Goal: Check status: Check status

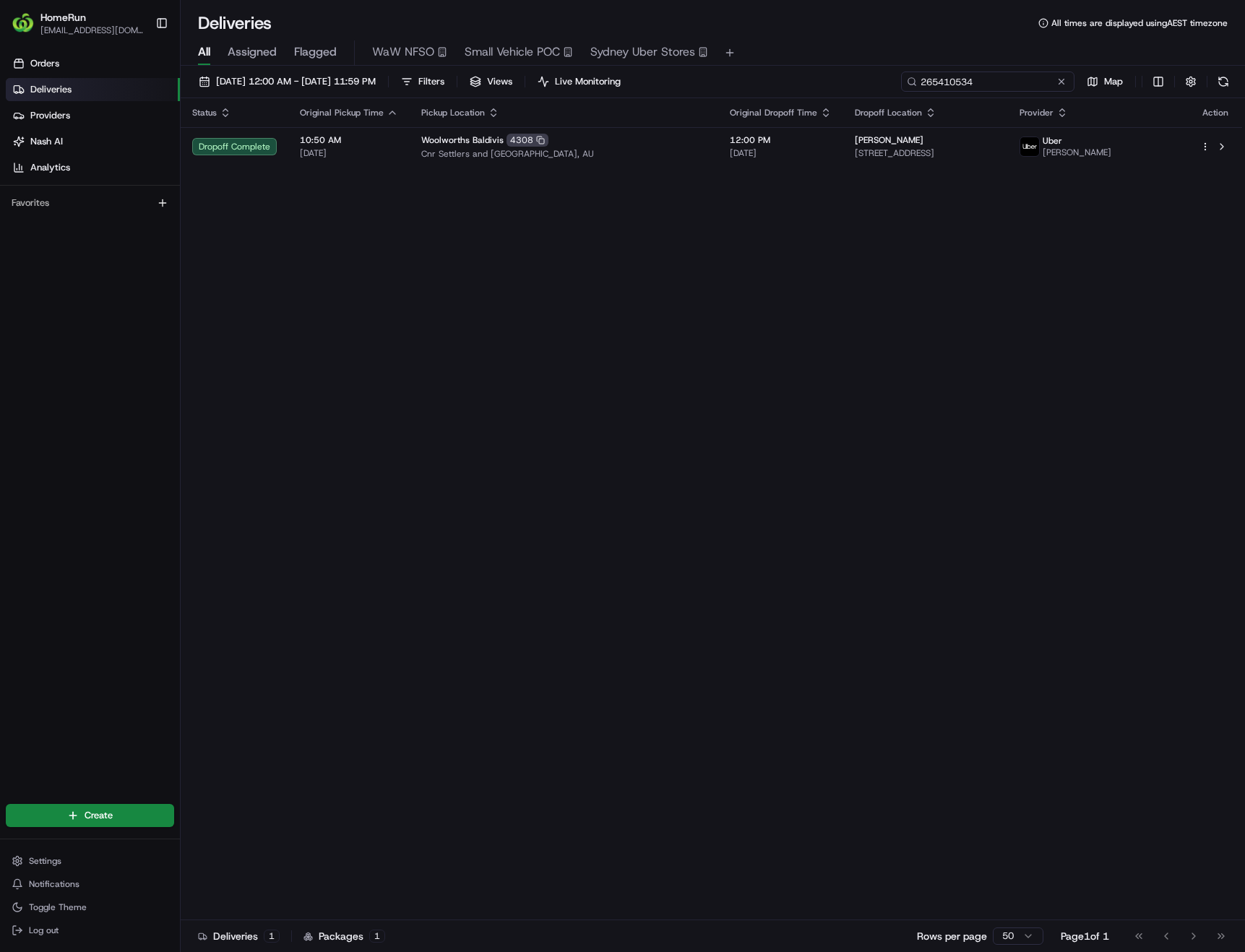
click at [1069, 83] on input "265410534" at bounding box center [988, 81] width 174 height 20
click at [1059, 83] on button at bounding box center [1061, 81] width 15 height 15
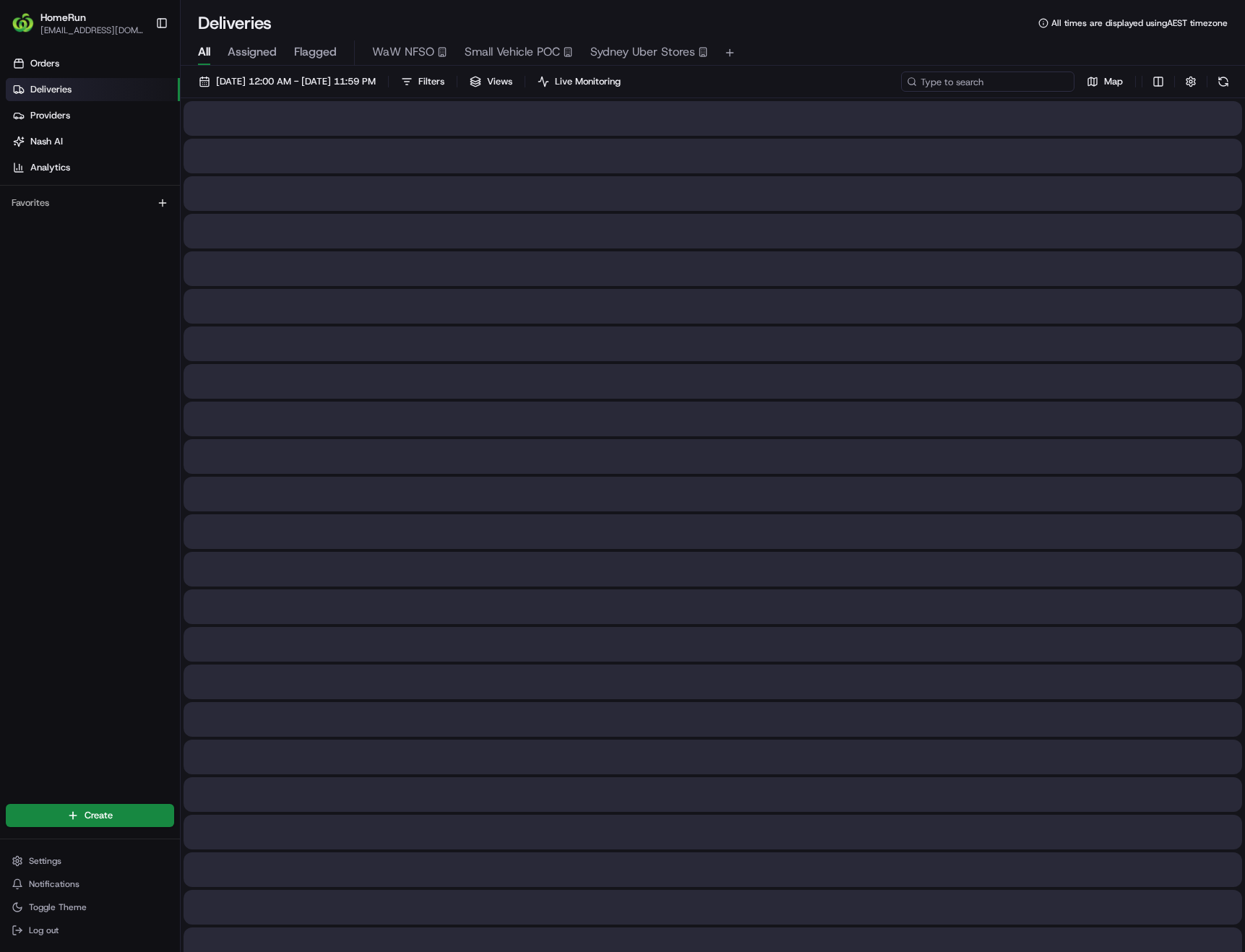
click at [1035, 85] on input at bounding box center [988, 81] width 174 height 20
paste input "265430550"
type input "265430550"
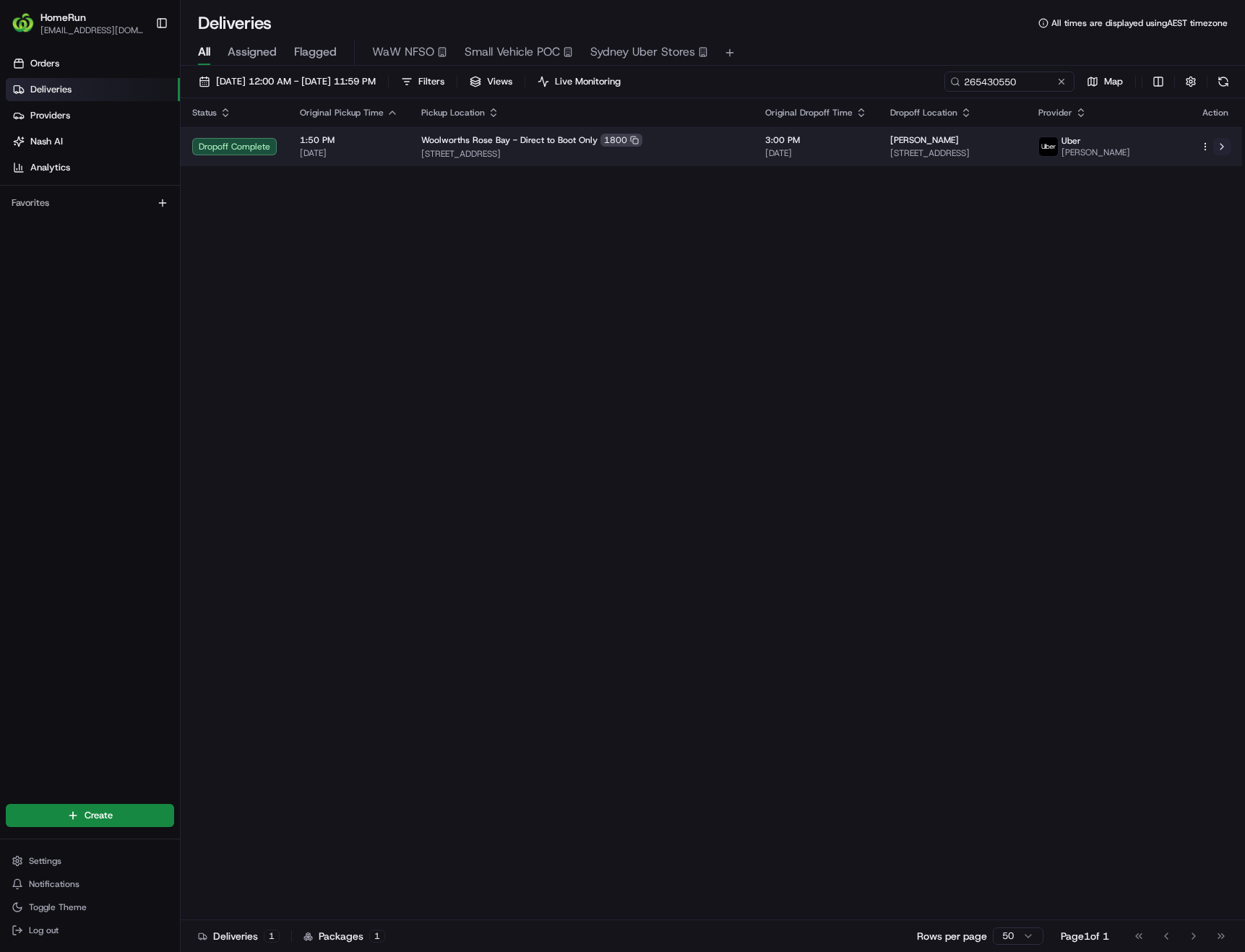
click at [1220, 147] on button at bounding box center [1222, 147] width 18 height 18
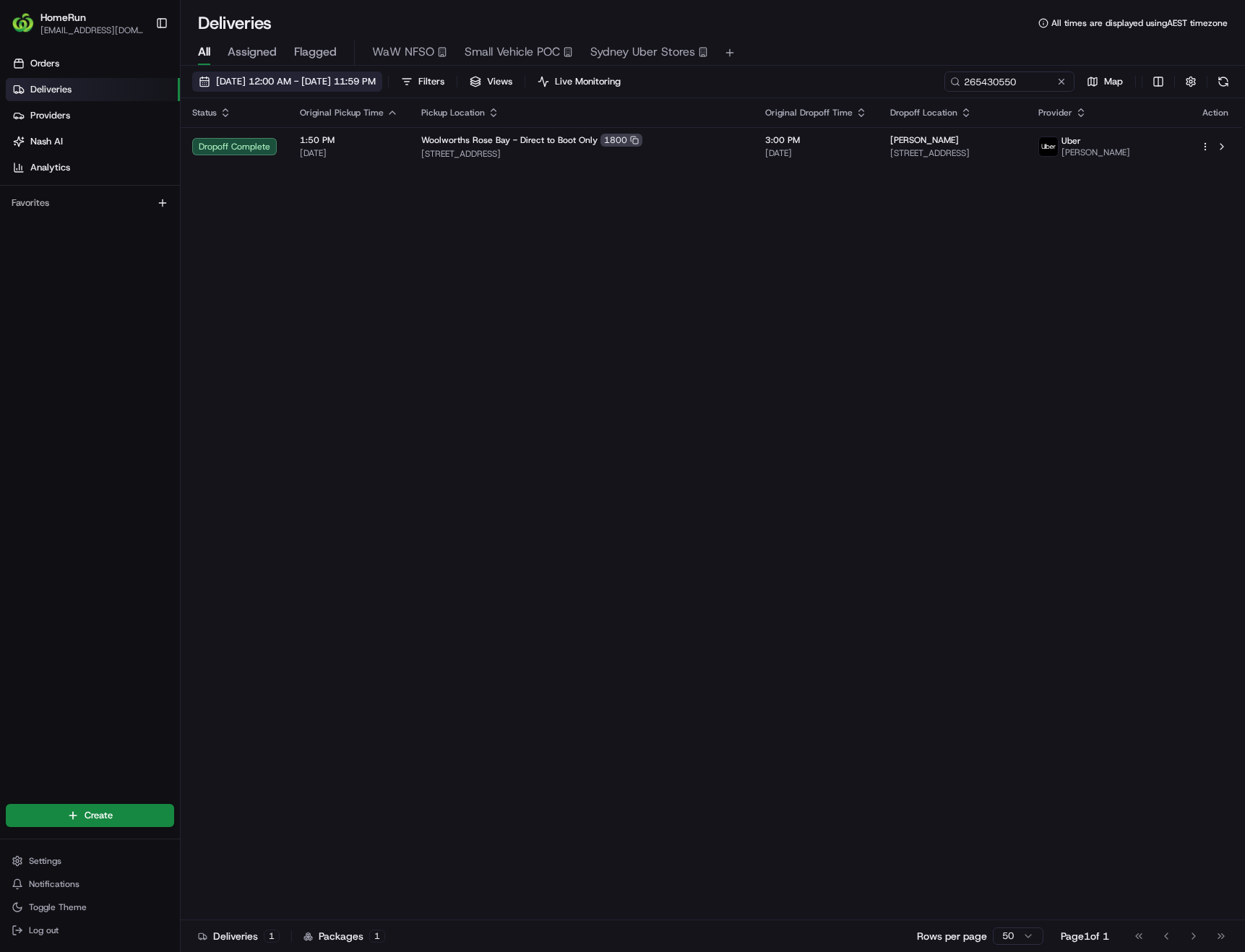
click at [273, 79] on span "19/08/2025 12:00 AM - 19/08/2025 11:59 PM" at bounding box center [296, 81] width 160 height 13
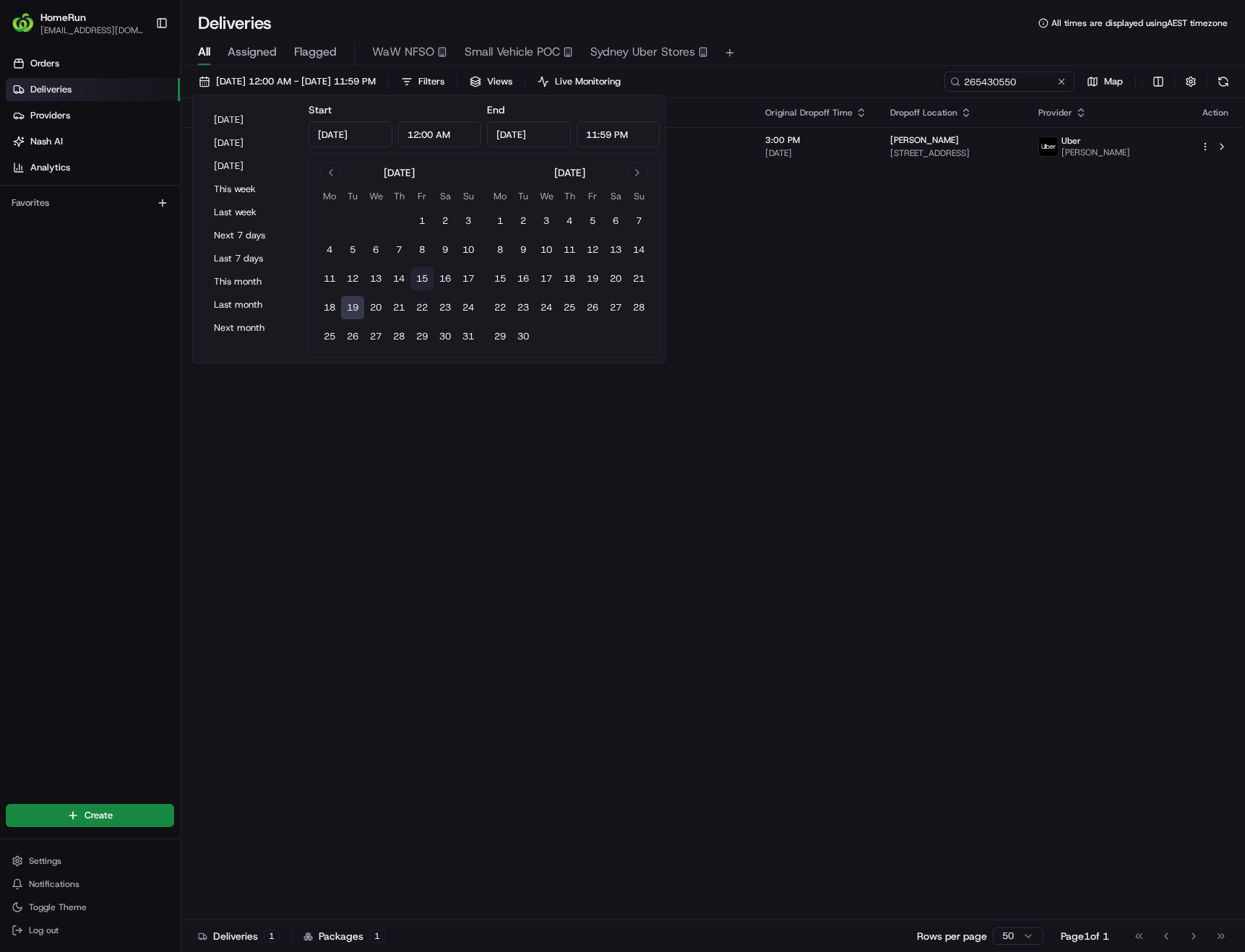
click at [422, 279] on button "15" at bounding box center [422, 279] width 23 height 23
type input "Aug 15, 2025"
click at [422, 279] on button "15" at bounding box center [422, 279] width 23 height 23
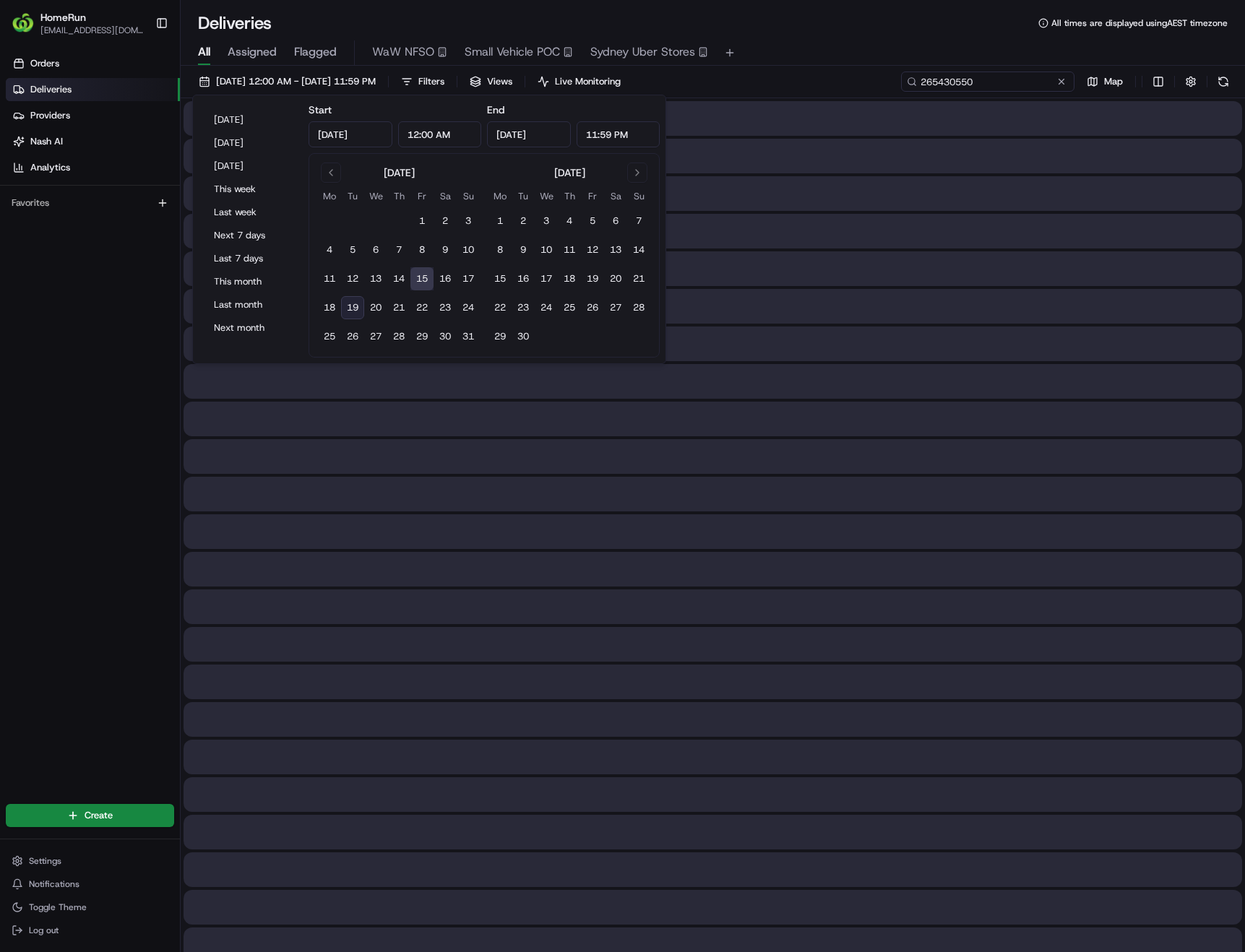
click at [1053, 78] on input "265430550" at bounding box center [988, 81] width 174 height 20
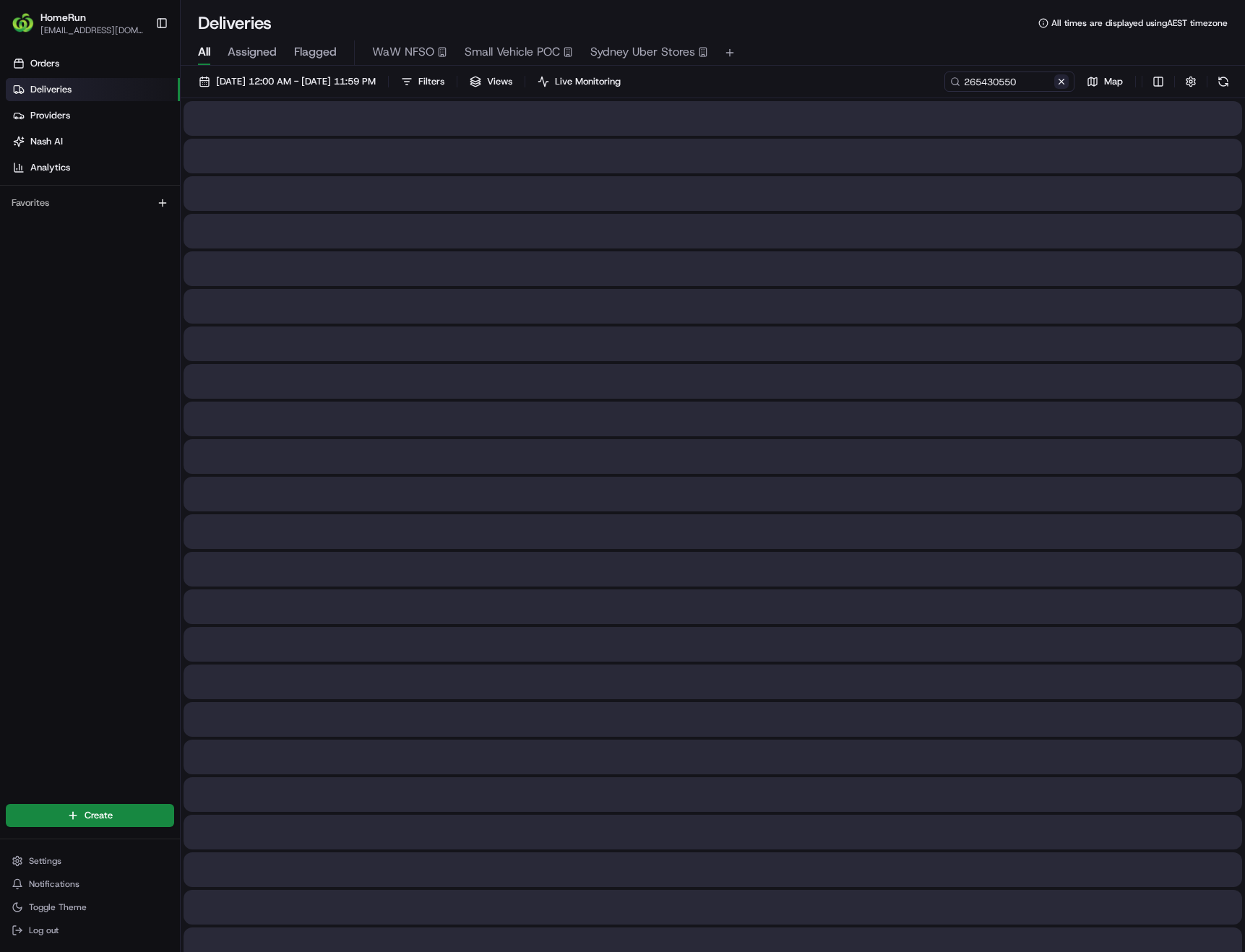
click at [1066, 81] on button at bounding box center [1061, 81] width 15 height 15
click at [1012, 83] on input at bounding box center [988, 81] width 174 height 20
paste input "264795224"
type input "264795224"
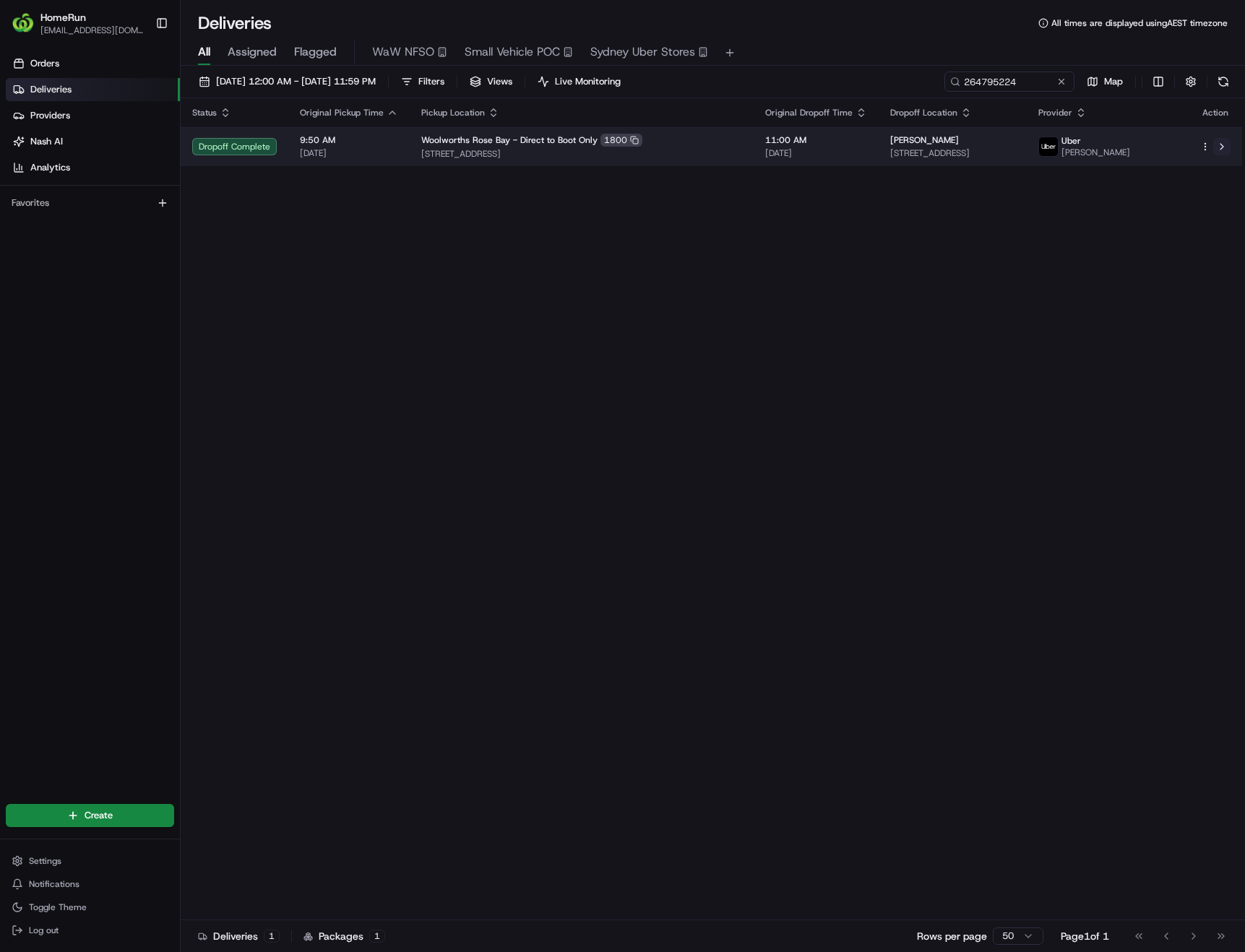
click at [1223, 146] on button at bounding box center [1222, 147] width 18 height 18
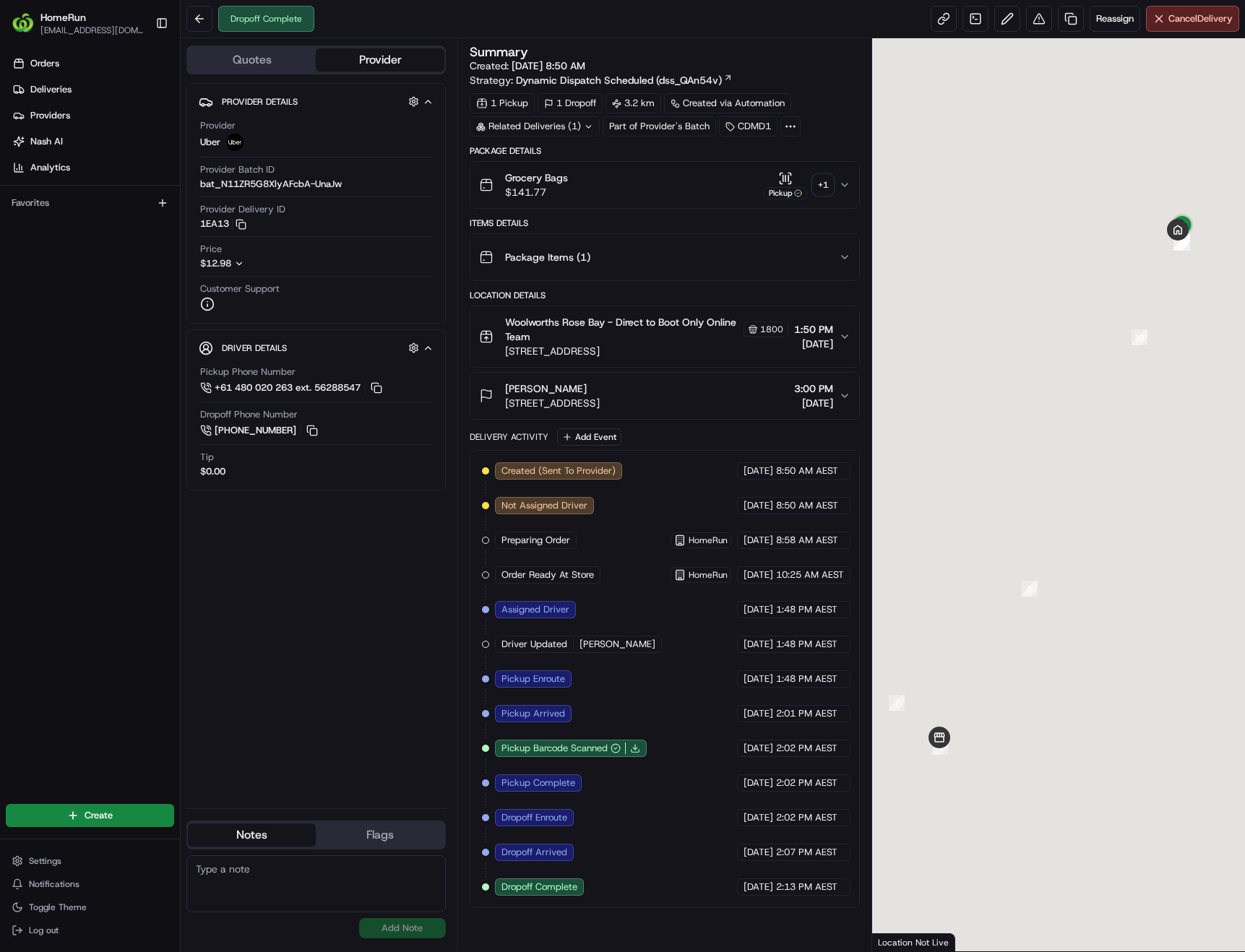
click at [822, 189] on div "+ 1" at bounding box center [823, 185] width 20 height 20
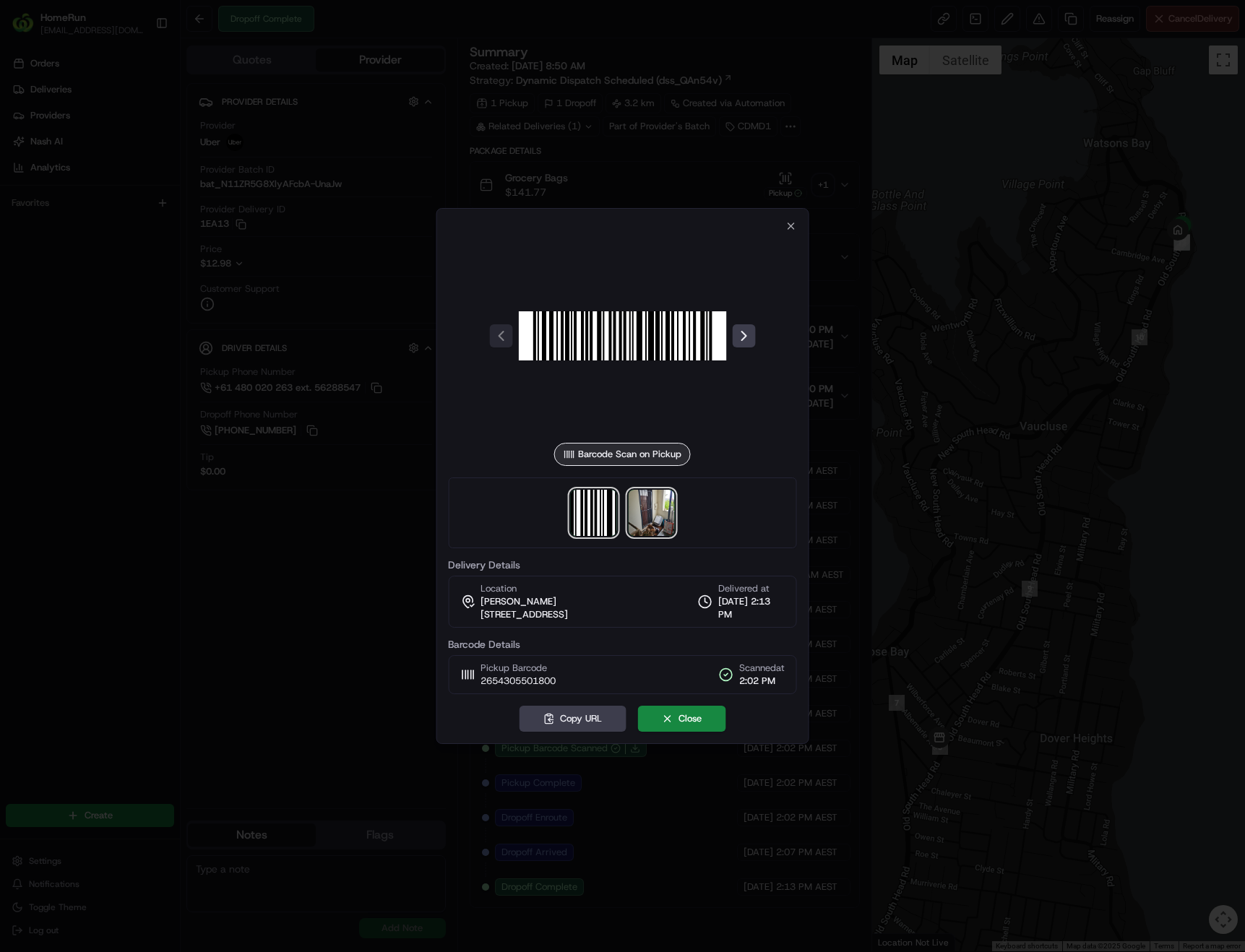
click at [658, 513] on img at bounding box center [651, 513] width 46 height 46
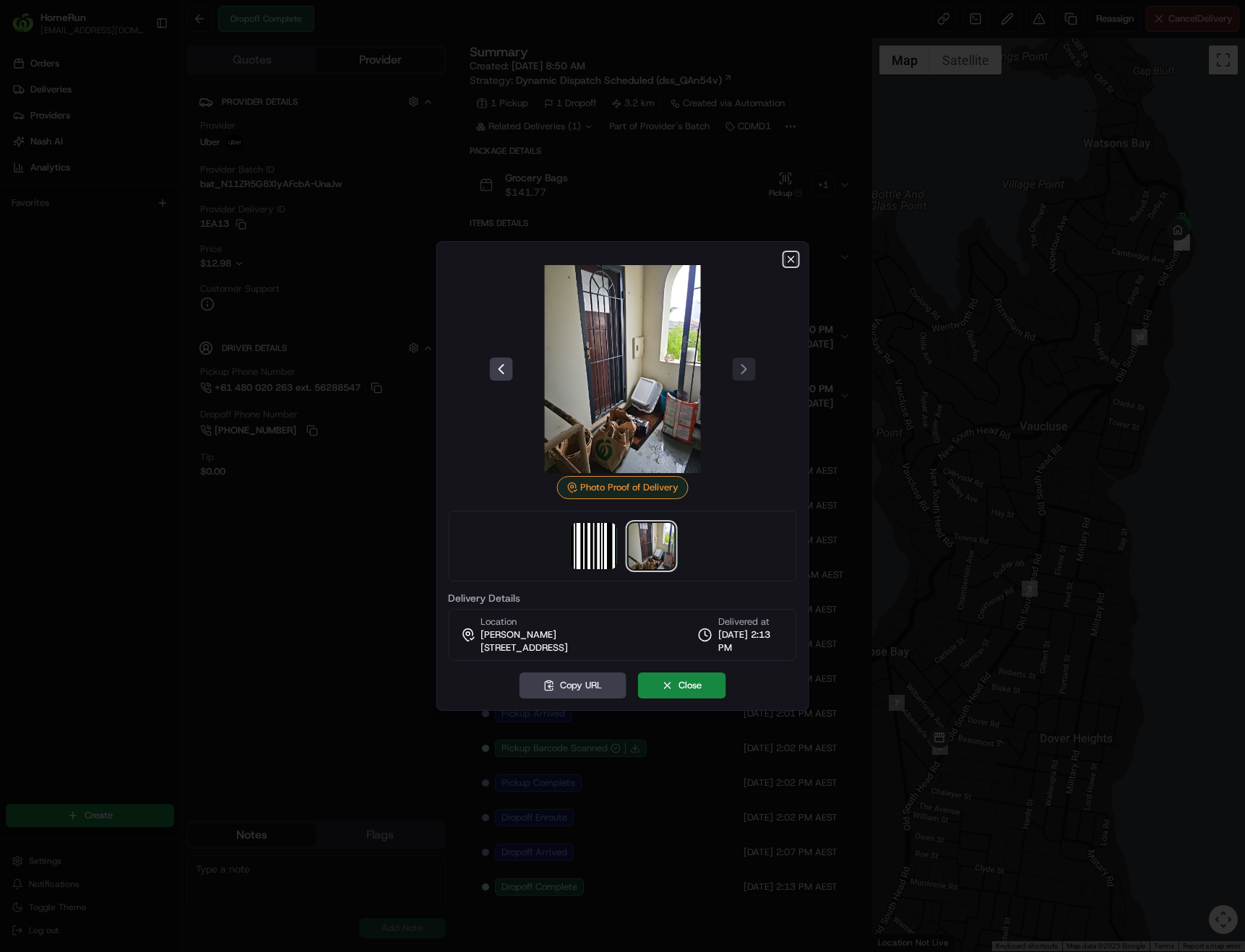
click at [789, 253] on icon "button" at bounding box center [791, 259] width 12 height 12
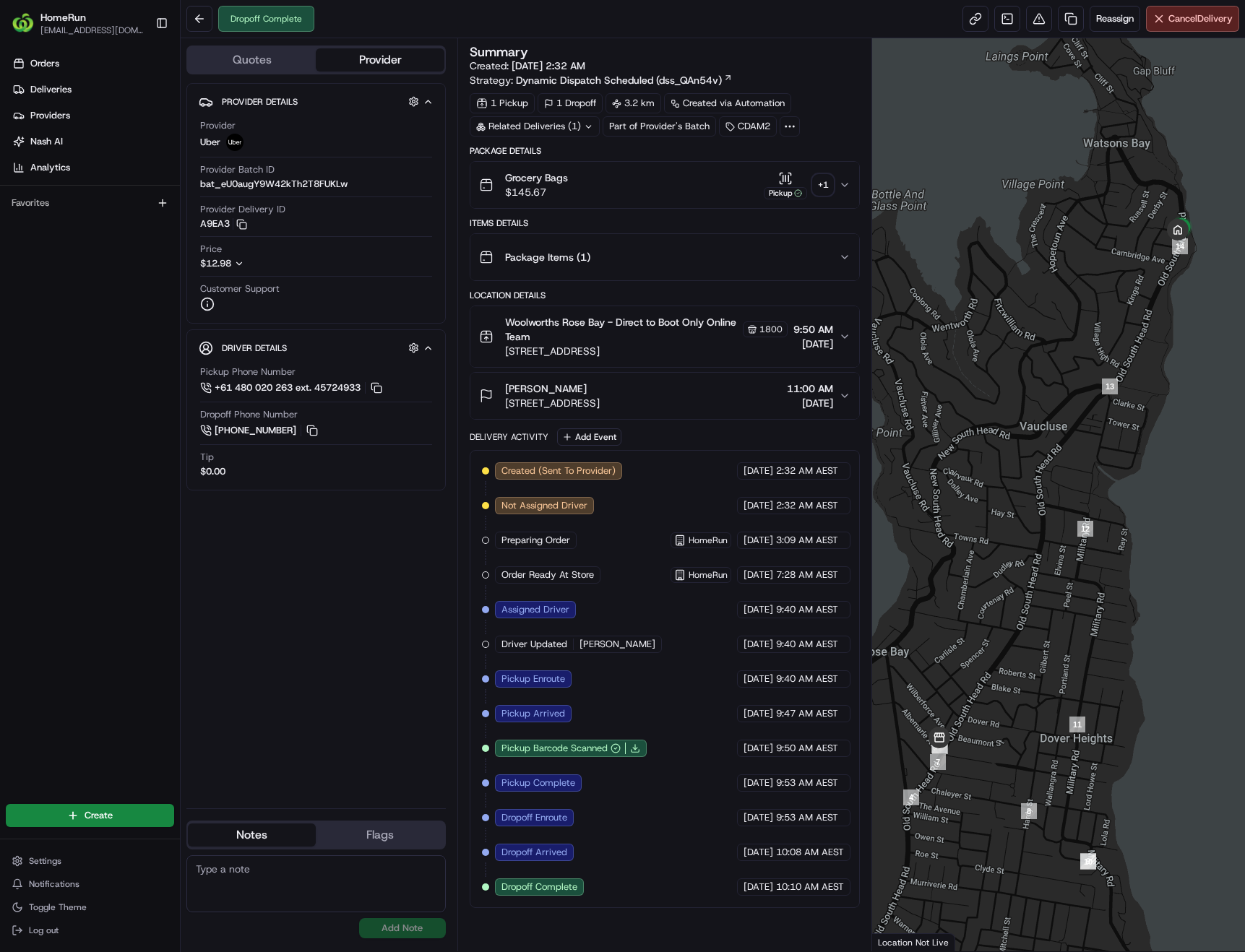
click at [825, 190] on div "+ 1" at bounding box center [823, 185] width 20 height 20
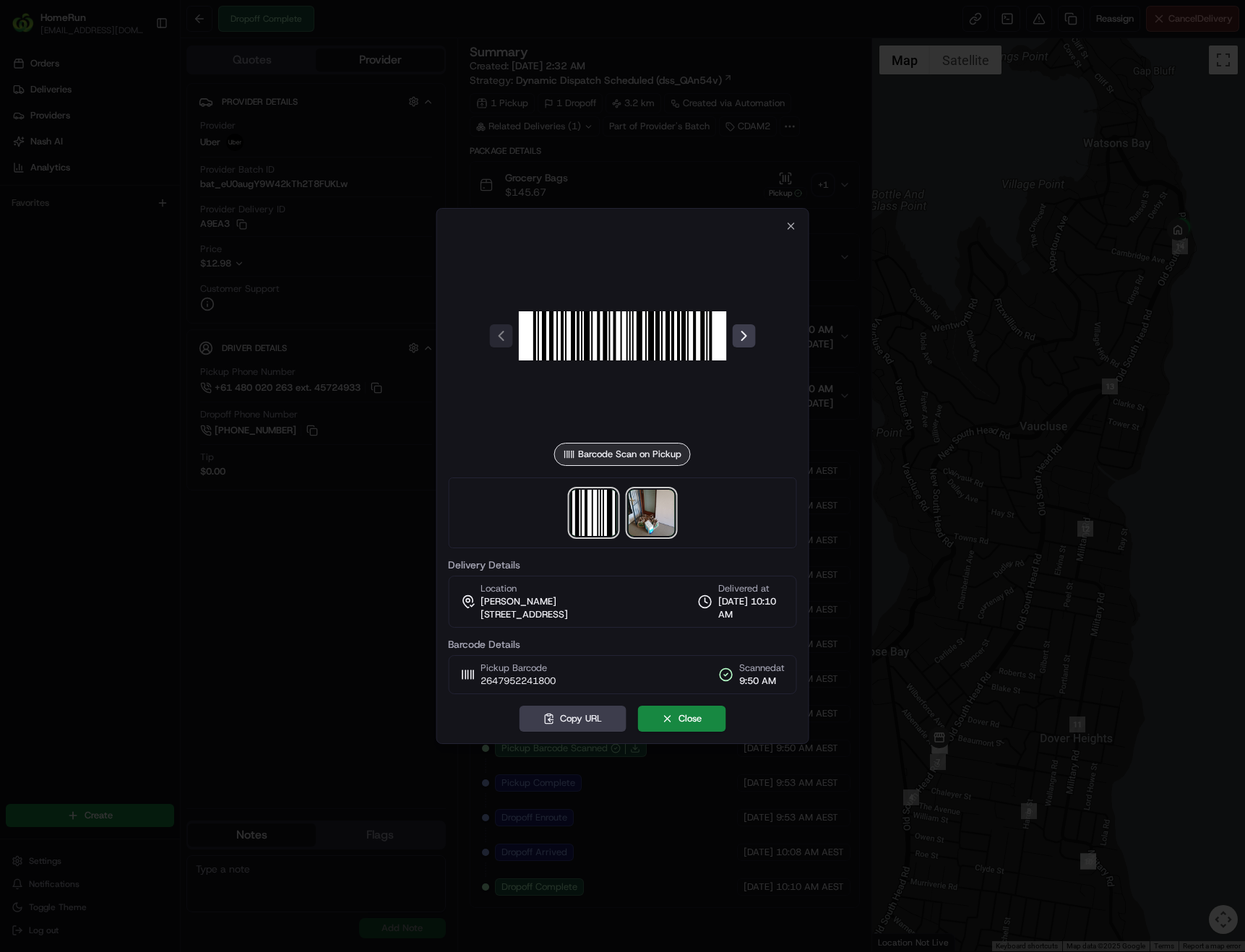
click at [654, 507] on img at bounding box center [651, 513] width 46 height 46
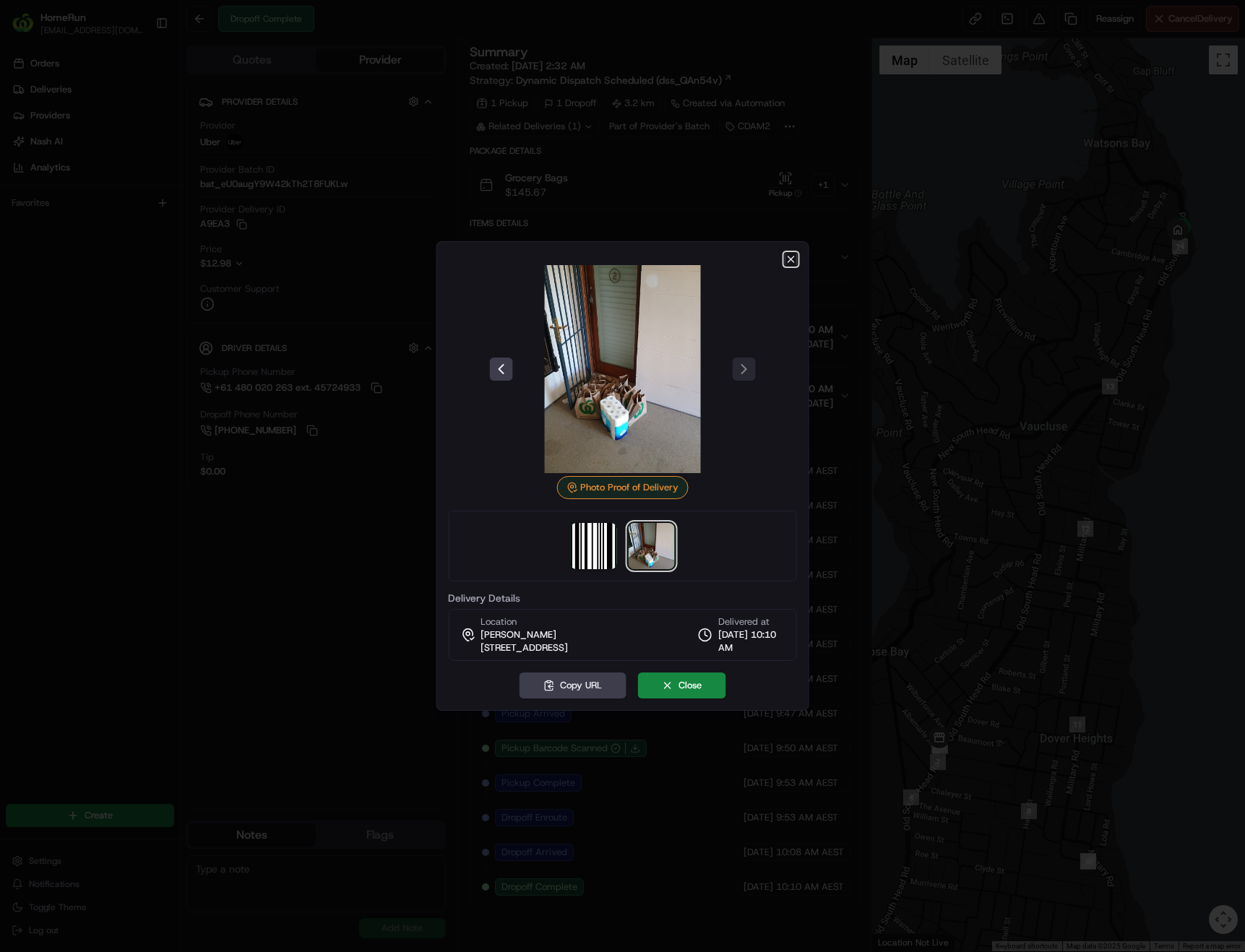
click at [790, 253] on icon "button" at bounding box center [791, 259] width 12 height 12
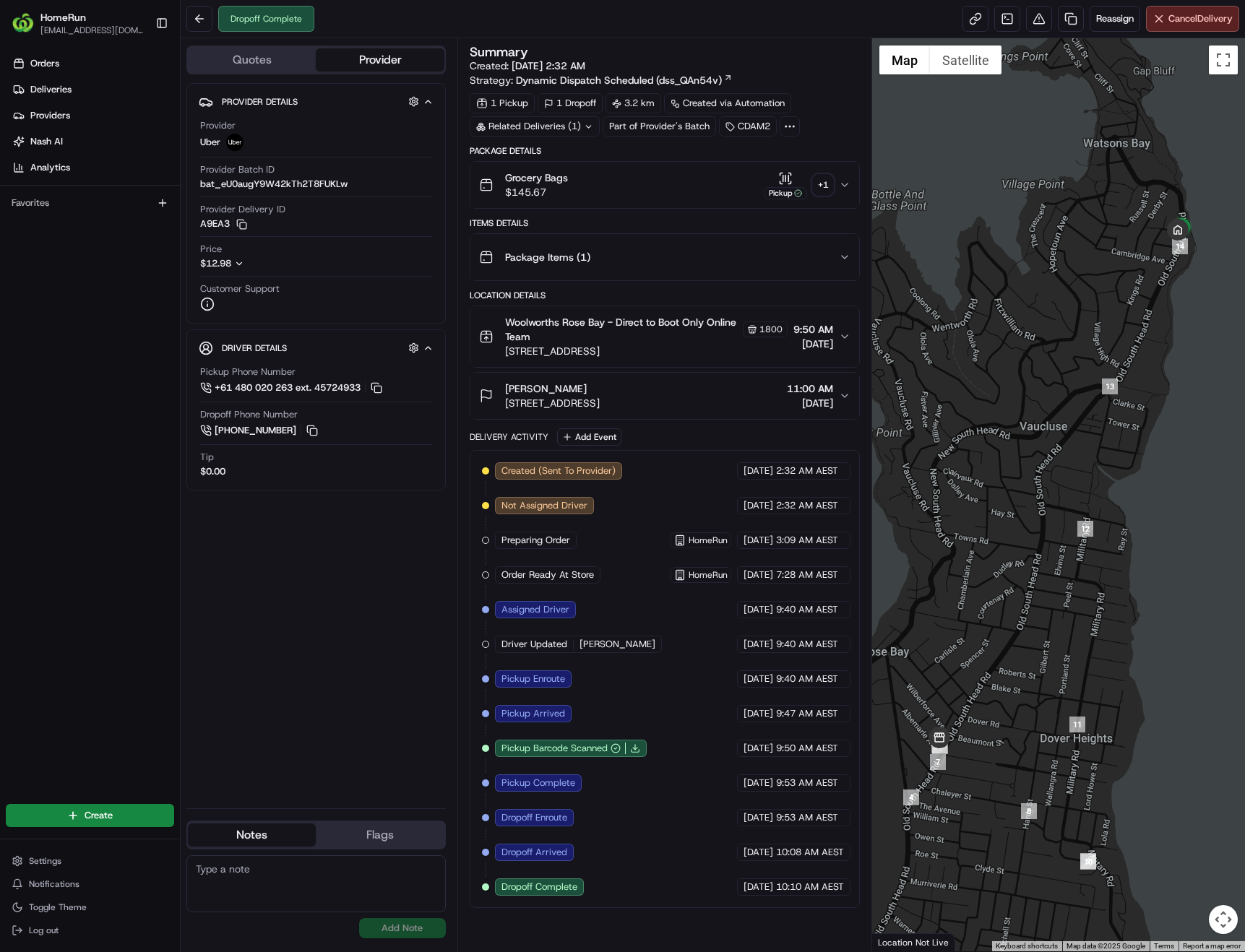
click at [843, 261] on icon "button" at bounding box center [844, 256] width 12 height 12
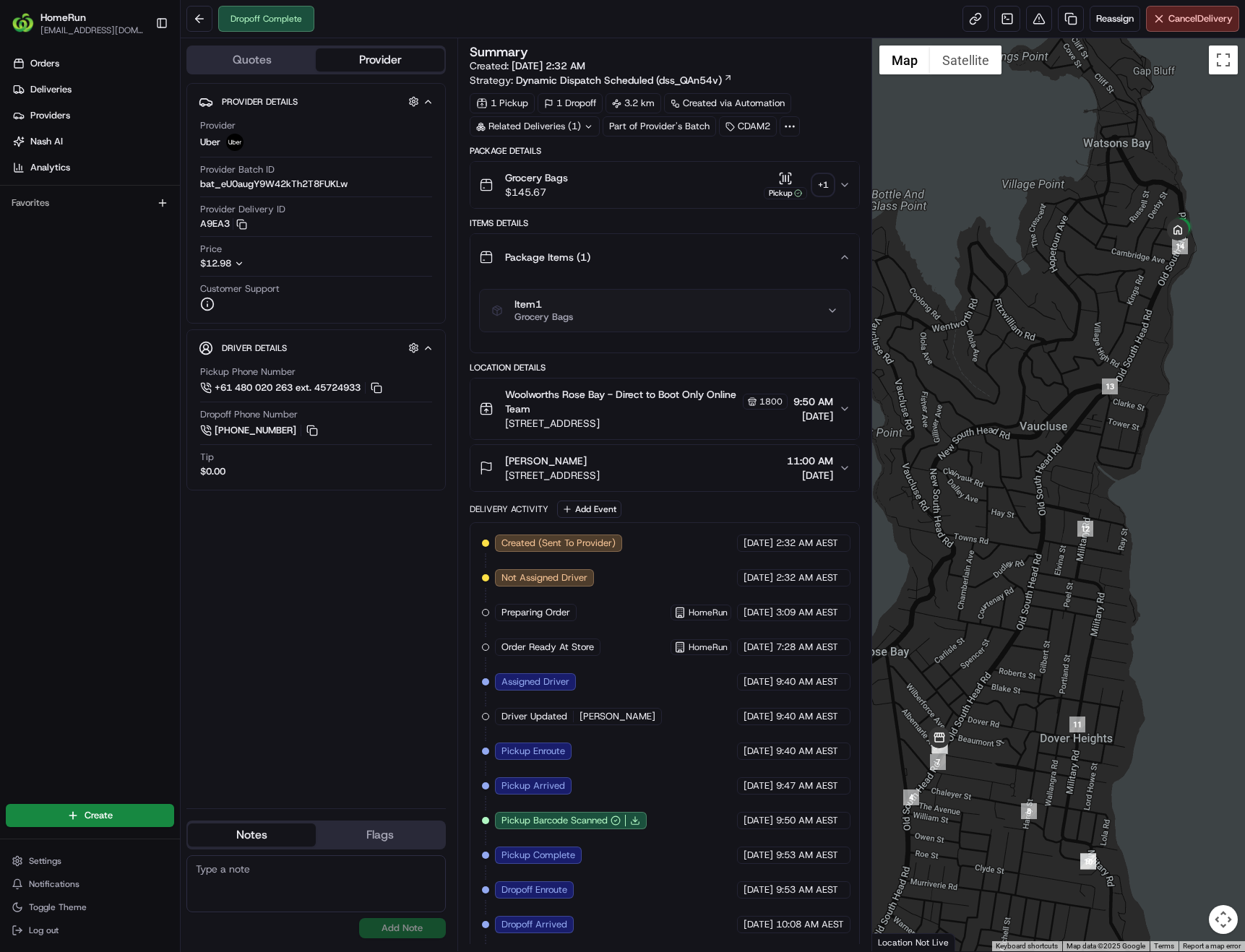
click at [843, 261] on icon "button" at bounding box center [844, 256] width 12 height 12
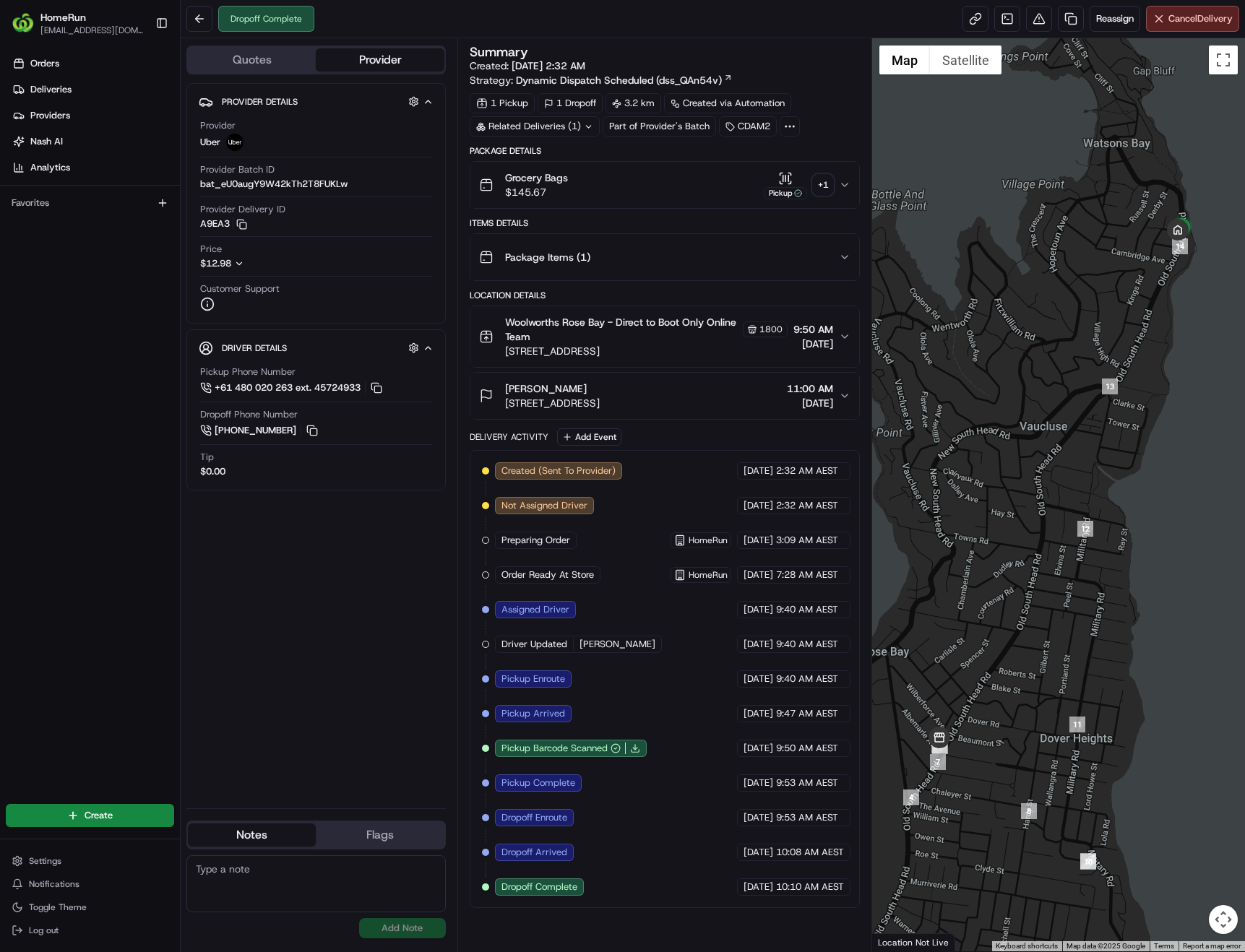
click at [846, 186] on icon "button" at bounding box center [844, 184] width 12 height 12
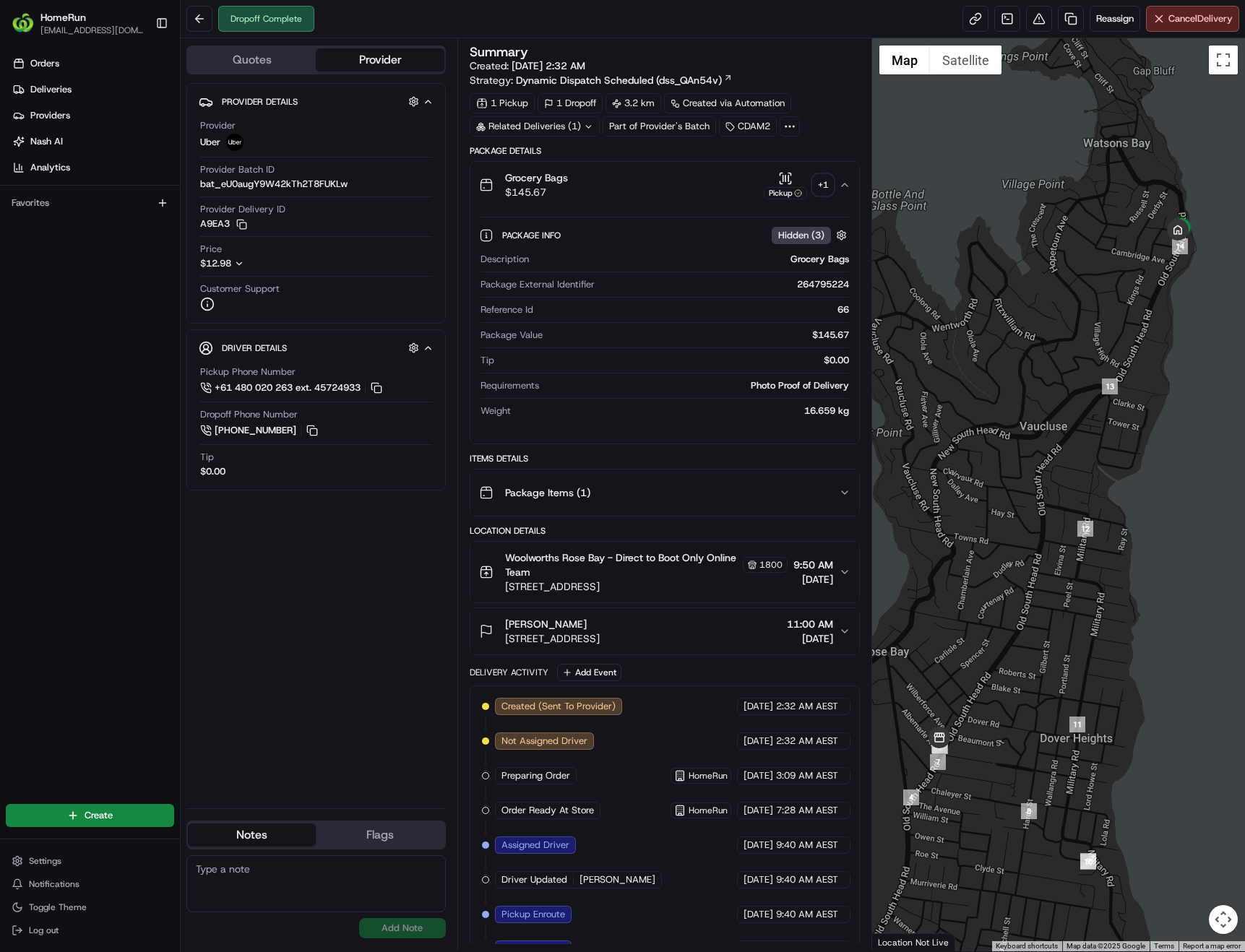
click at [822, 183] on div "+ 1" at bounding box center [823, 185] width 20 height 20
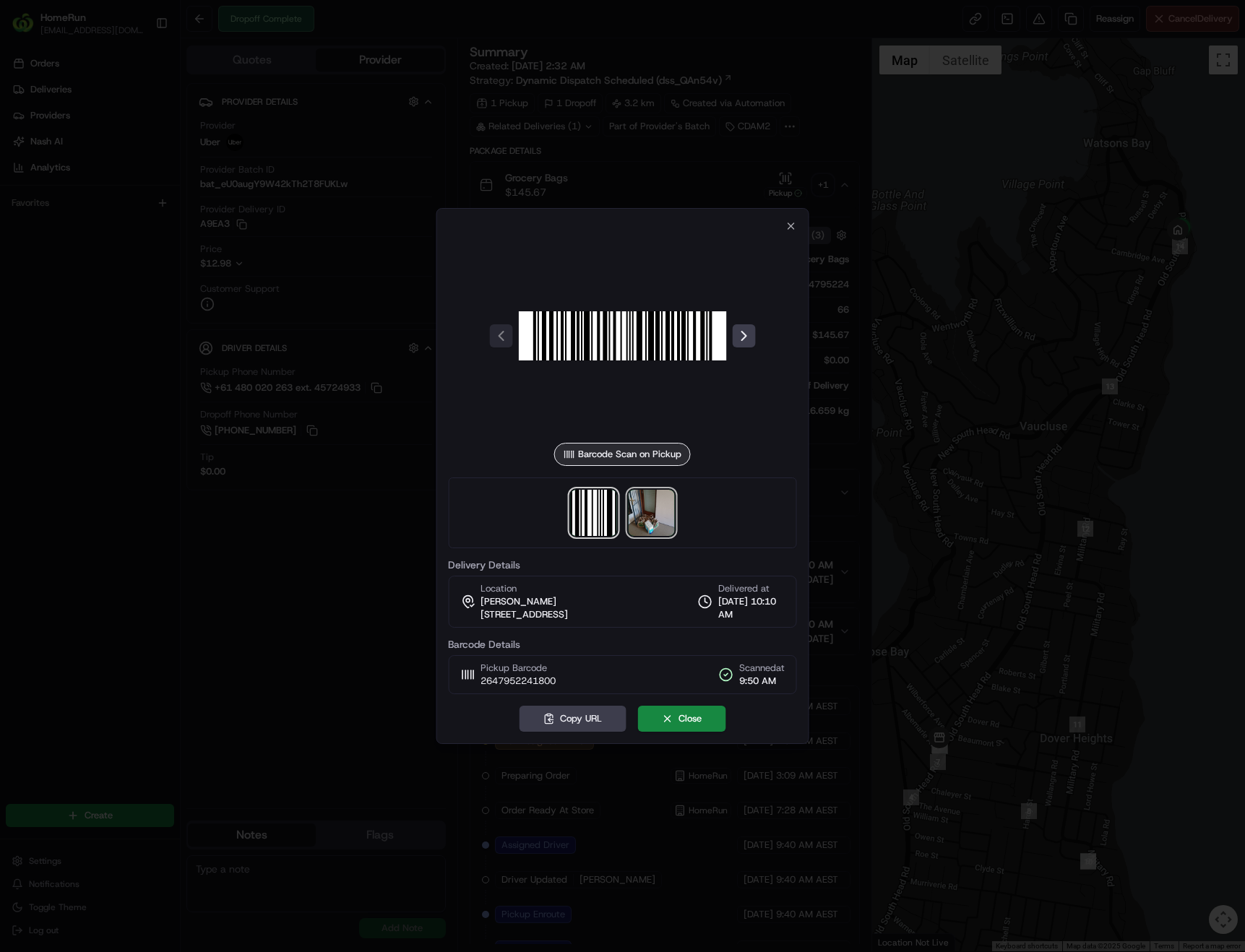
click at [654, 517] on img at bounding box center [651, 513] width 46 height 46
